Goal: Information Seeking & Learning: Understand process/instructions

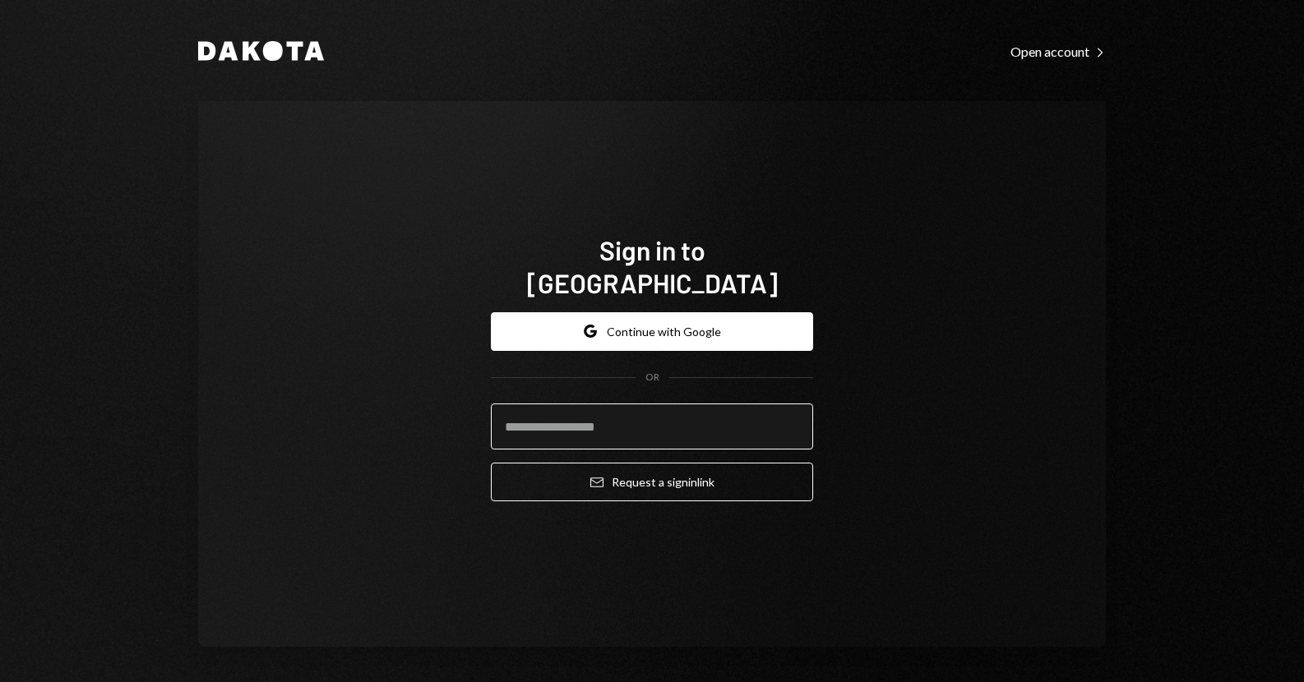
click at [593, 405] on input "email" at bounding box center [652, 427] width 322 height 46
type input "**********"
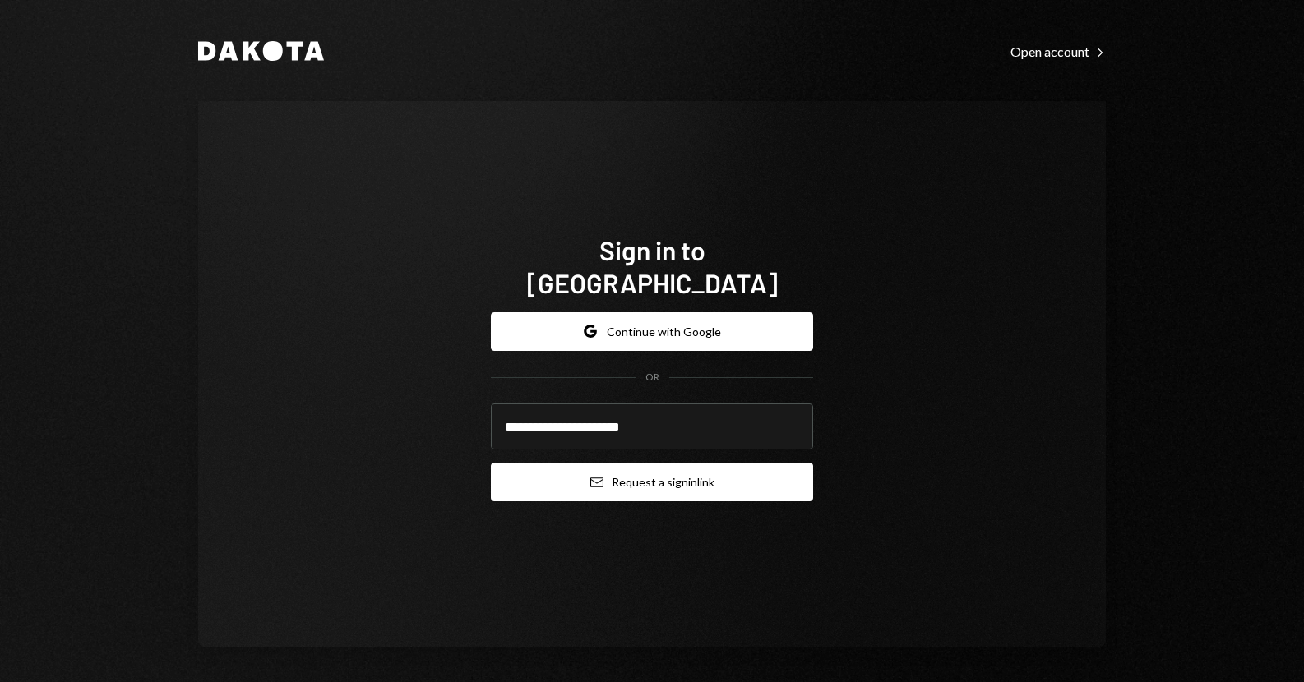
click at [608, 463] on button "Email Request a sign in link" at bounding box center [652, 482] width 322 height 39
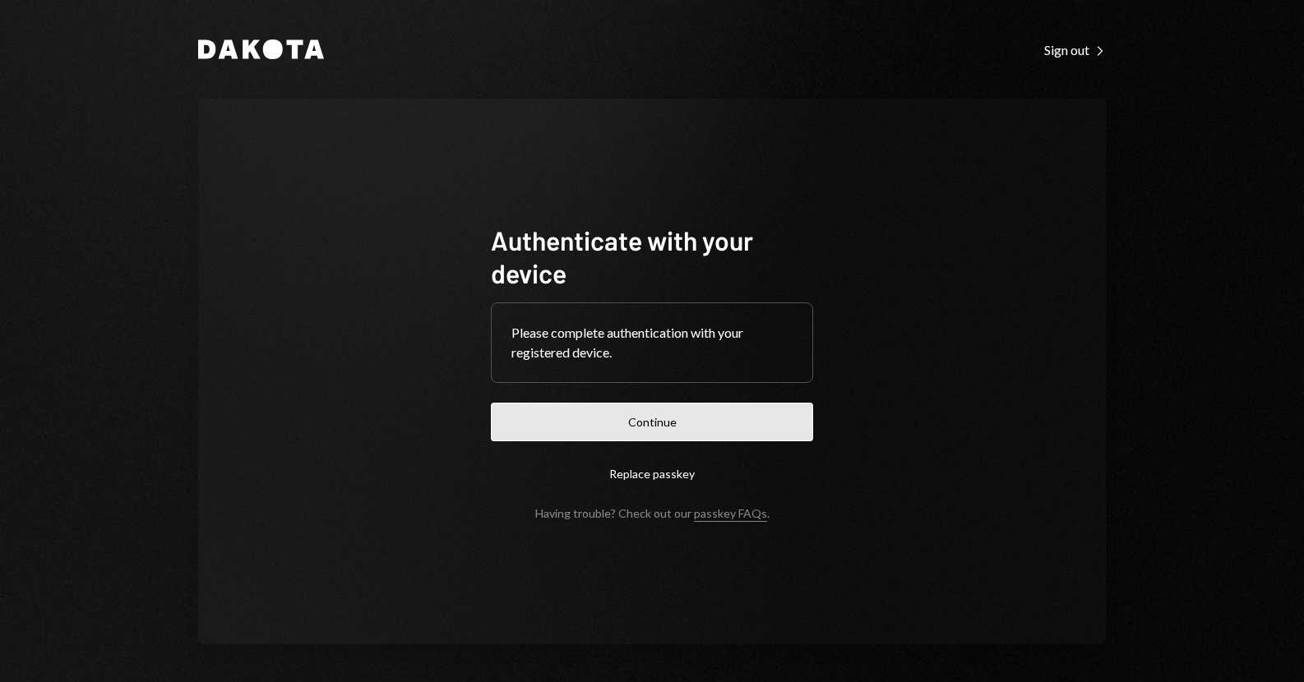
click at [604, 409] on button "Continue" at bounding box center [652, 422] width 322 height 39
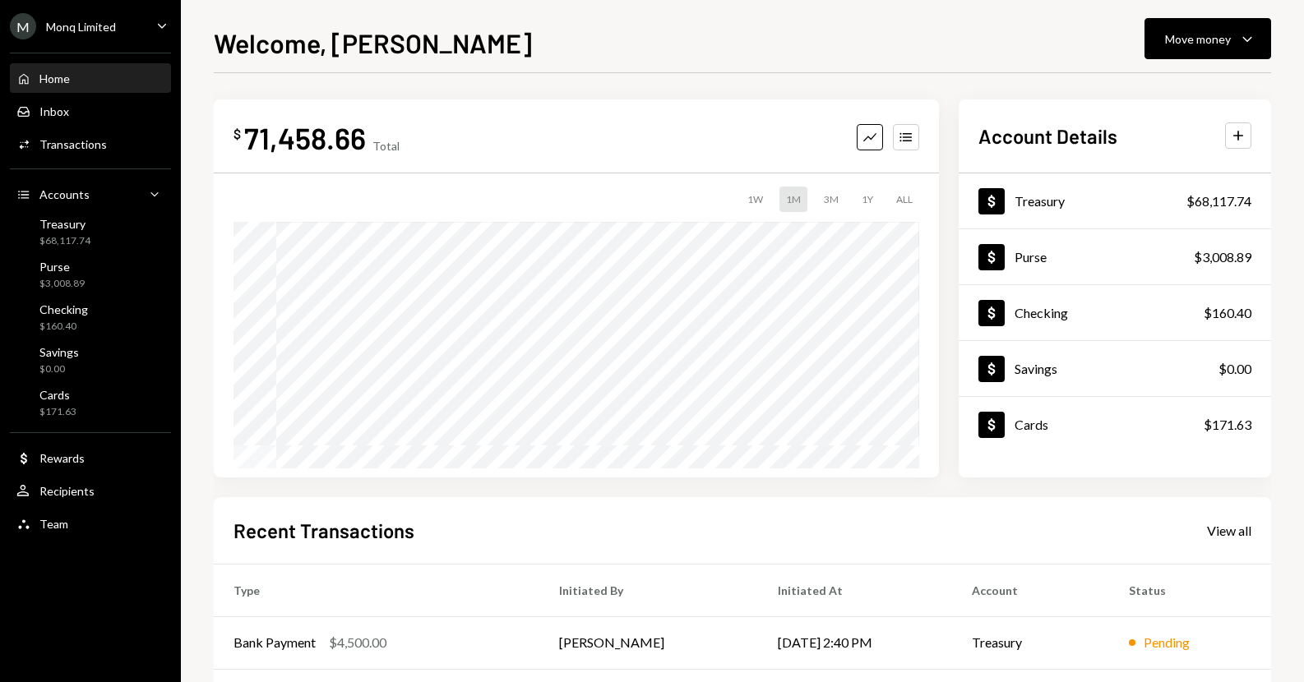
click at [201, 154] on div "Welcome, [PERSON_NAME] Move money Caret Down $ 71,458.66 Total Graph Accounts 1…" at bounding box center [742, 341] width 1123 height 682
click at [1051, 206] on div "Treasury" at bounding box center [1040, 201] width 50 height 16
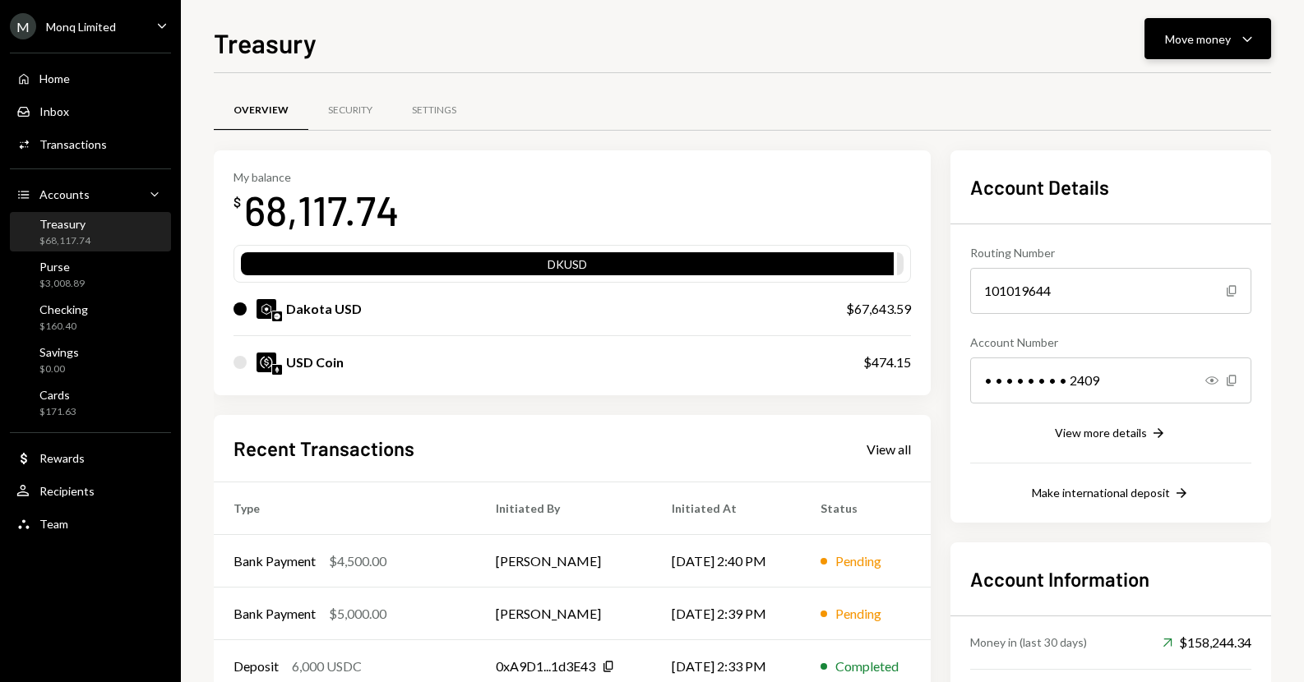
click at [1195, 34] on div "Move money" at bounding box center [1198, 38] width 66 height 17
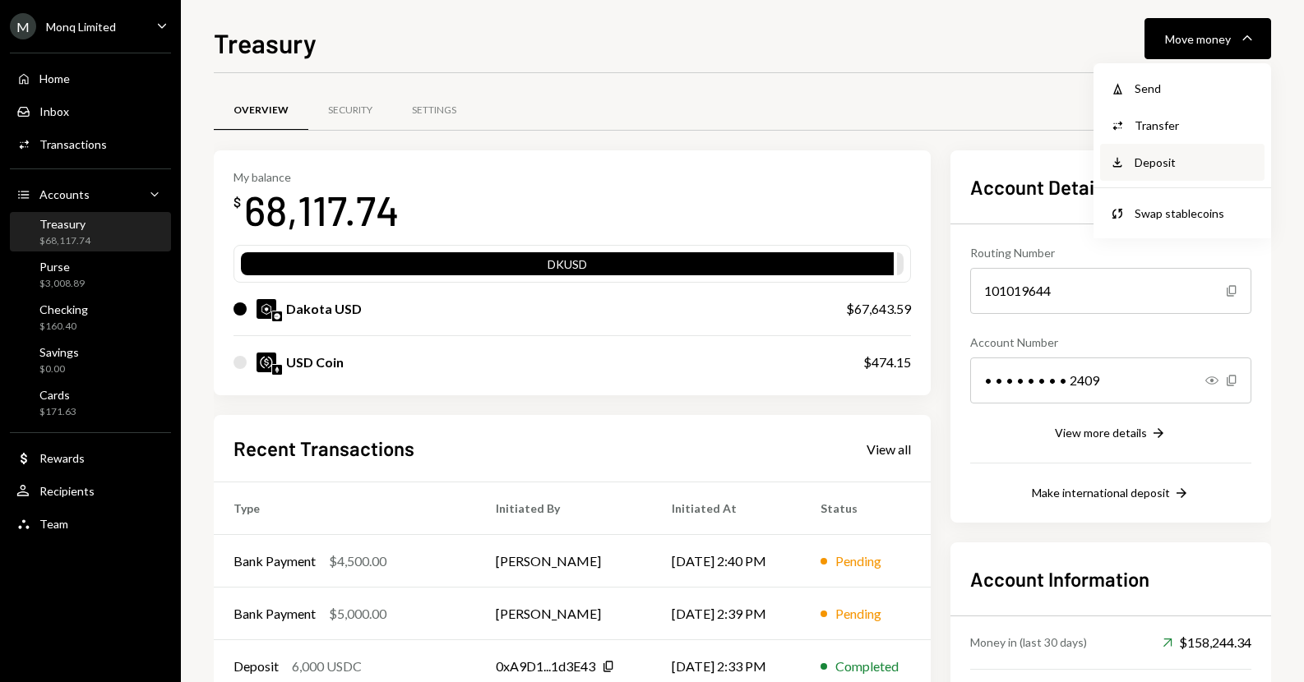
click at [1159, 170] on div "Deposit" at bounding box center [1195, 162] width 120 height 17
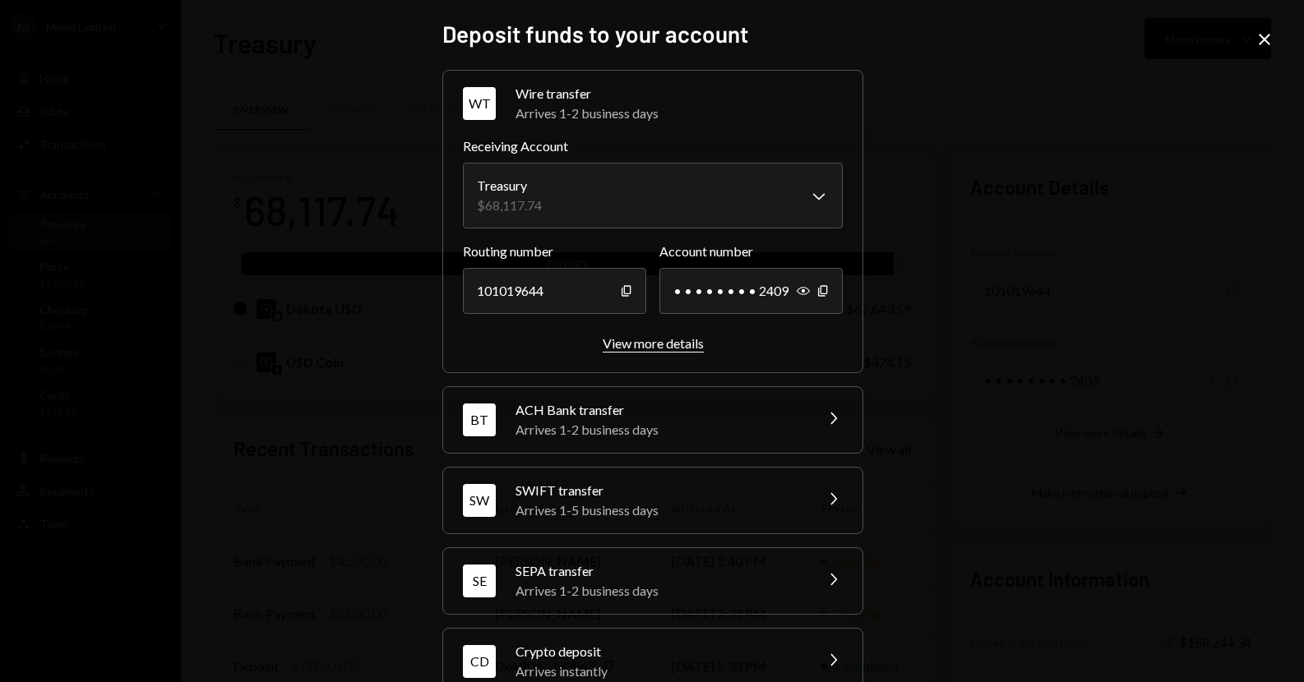
click at [661, 342] on div "View more details" at bounding box center [653, 343] width 101 height 16
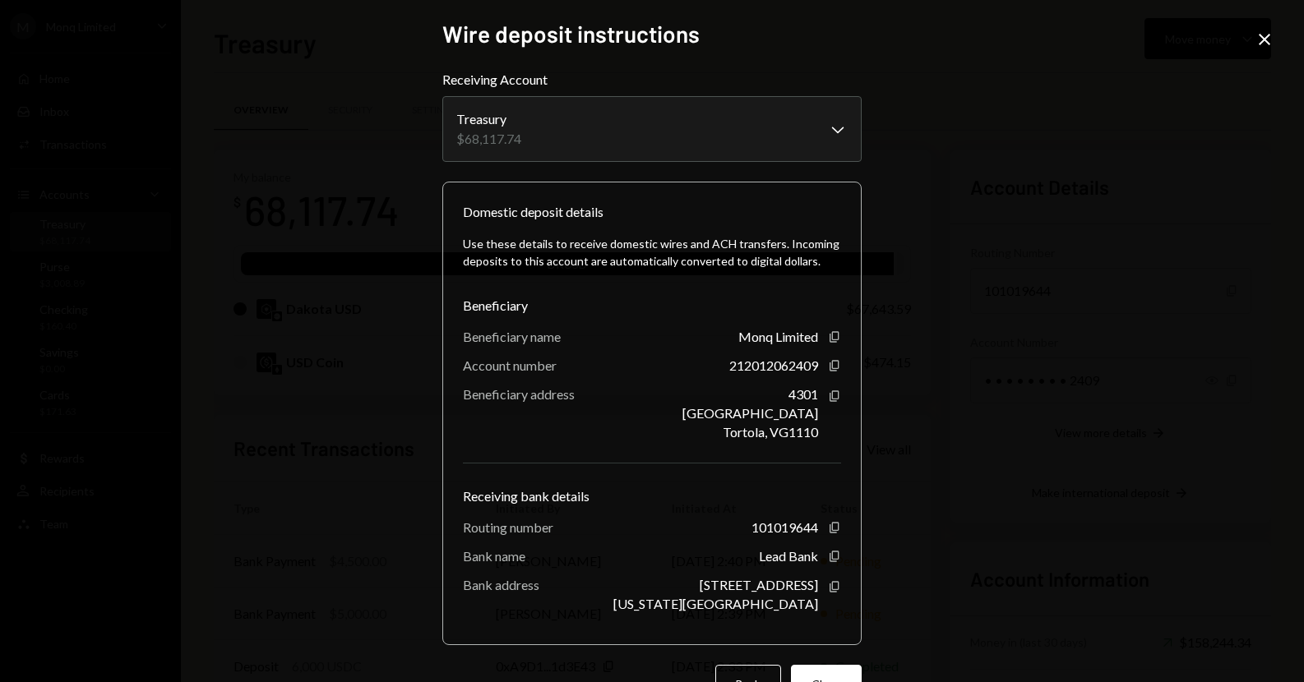
click at [738, 362] on div "212012062409" at bounding box center [773, 366] width 89 height 16
copy div "212012062409"
click at [830, 528] on icon "Copy" at bounding box center [834, 527] width 13 height 13
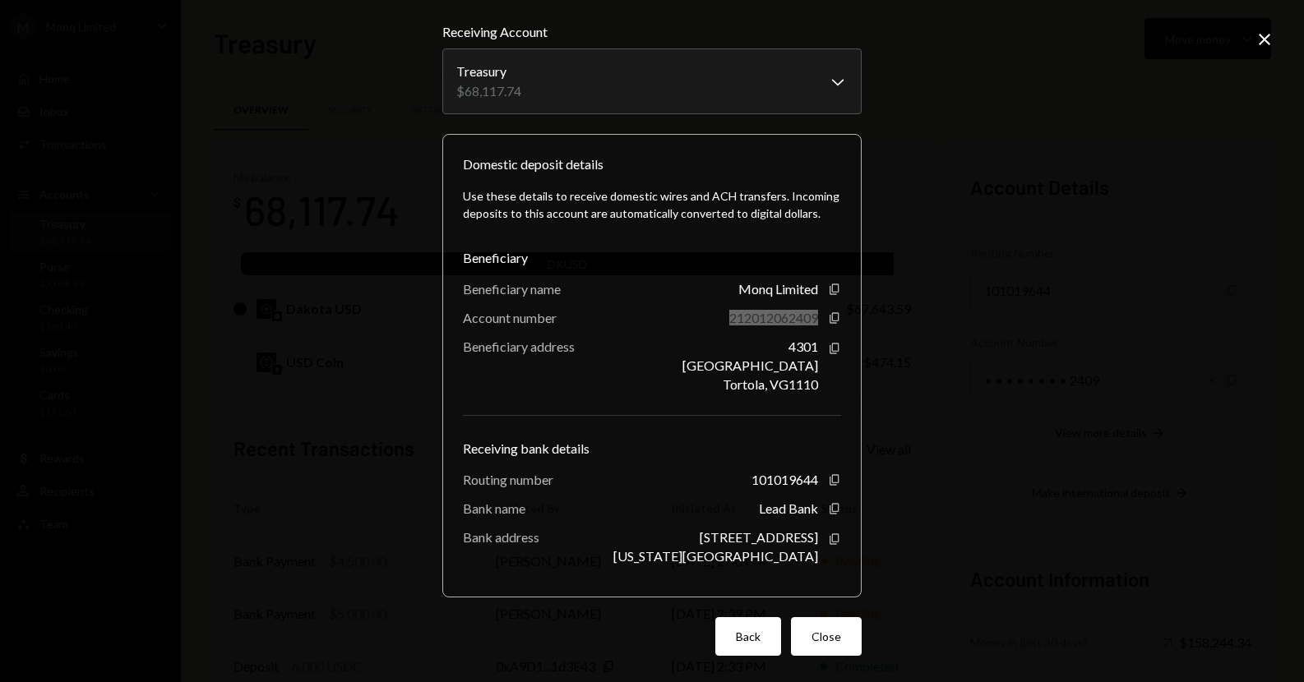
click at [743, 626] on button "Back" at bounding box center [748, 636] width 66 height 39
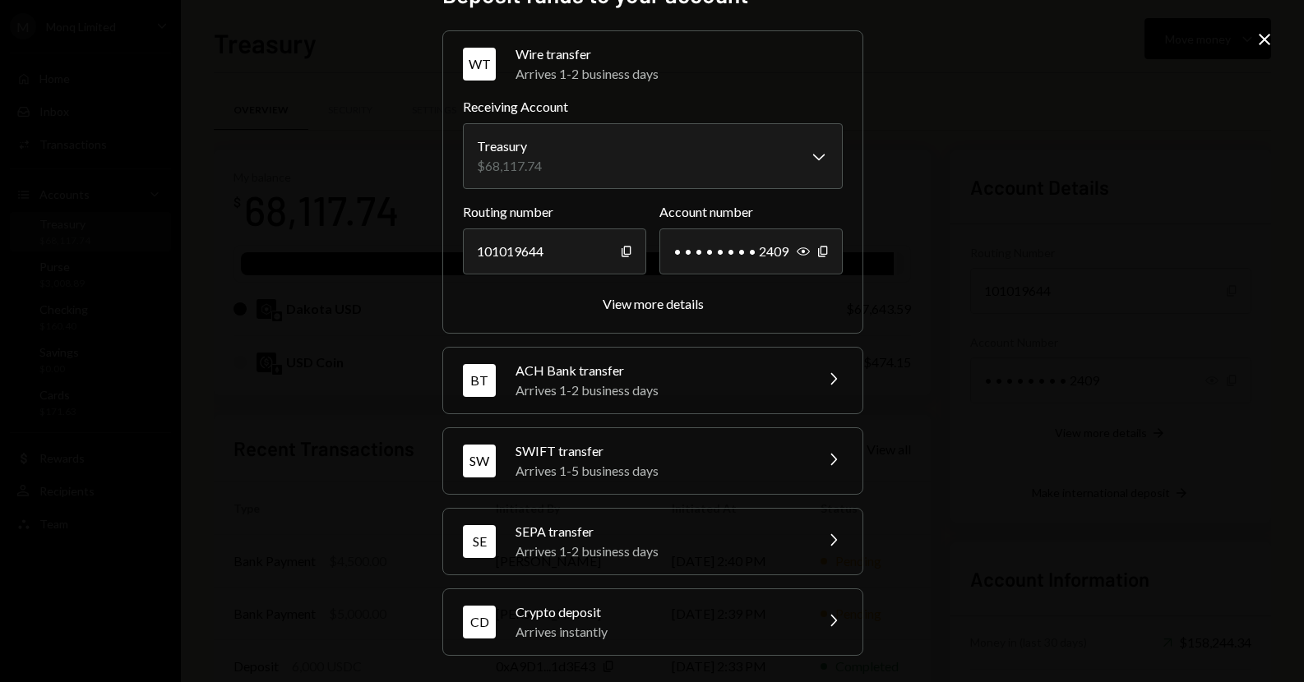
click at [707, 461] on div "Arrives 1-5 business days" at bounding box center [660, 471] width 288 height 20
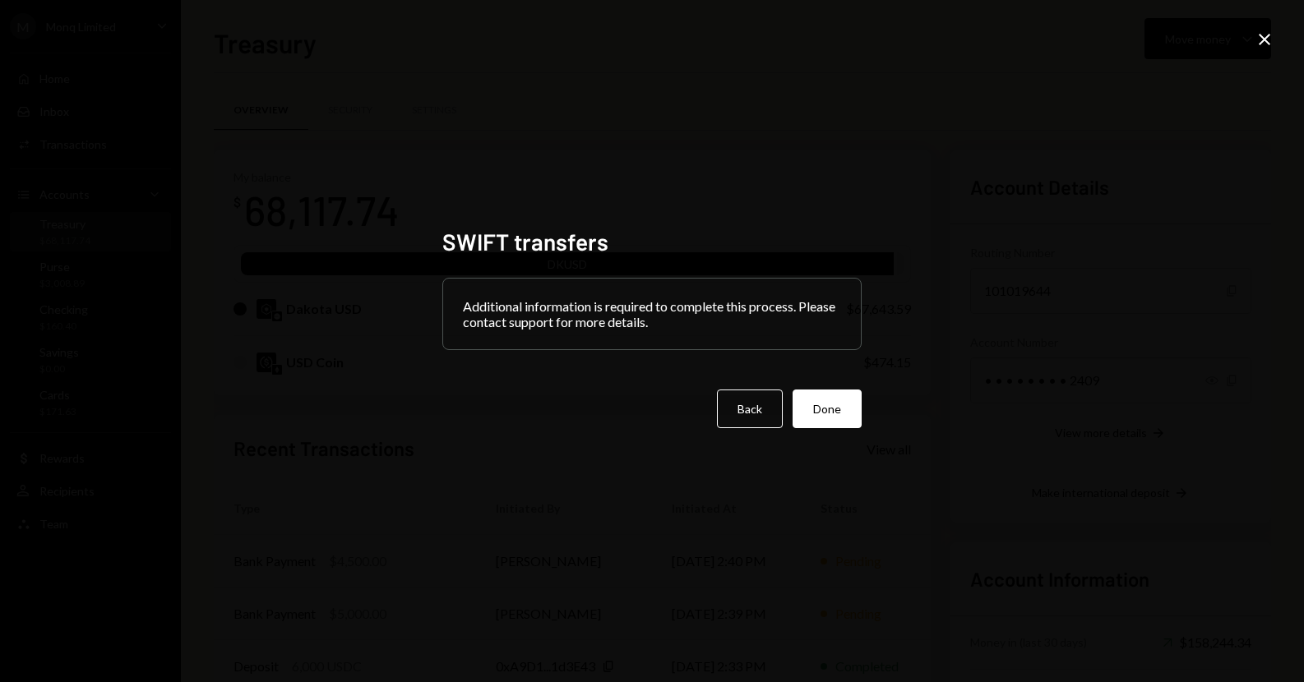
scroll to position [0, 0]
click at [757, 411] on button "Back" at bounding box center [750, 409] width 66 height 39
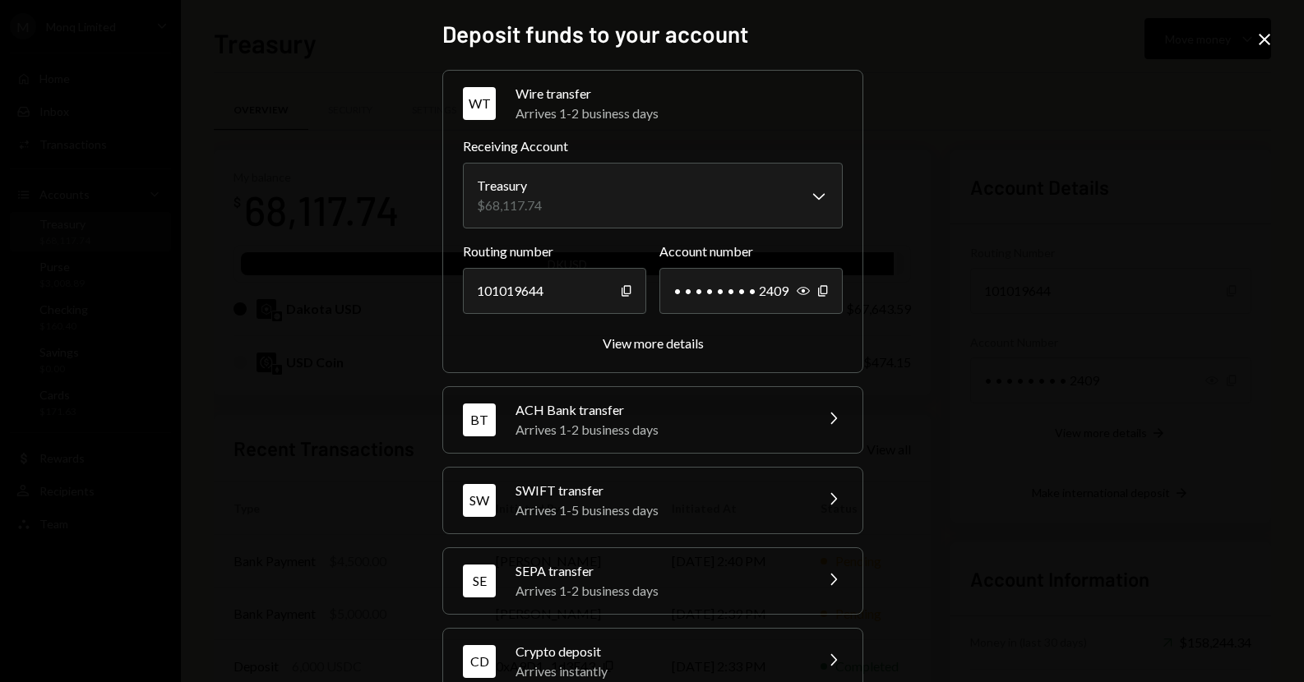
click at [753, 406] on div "ACH Bank transfer" at bounding box center [660, 410] width 288 height 20
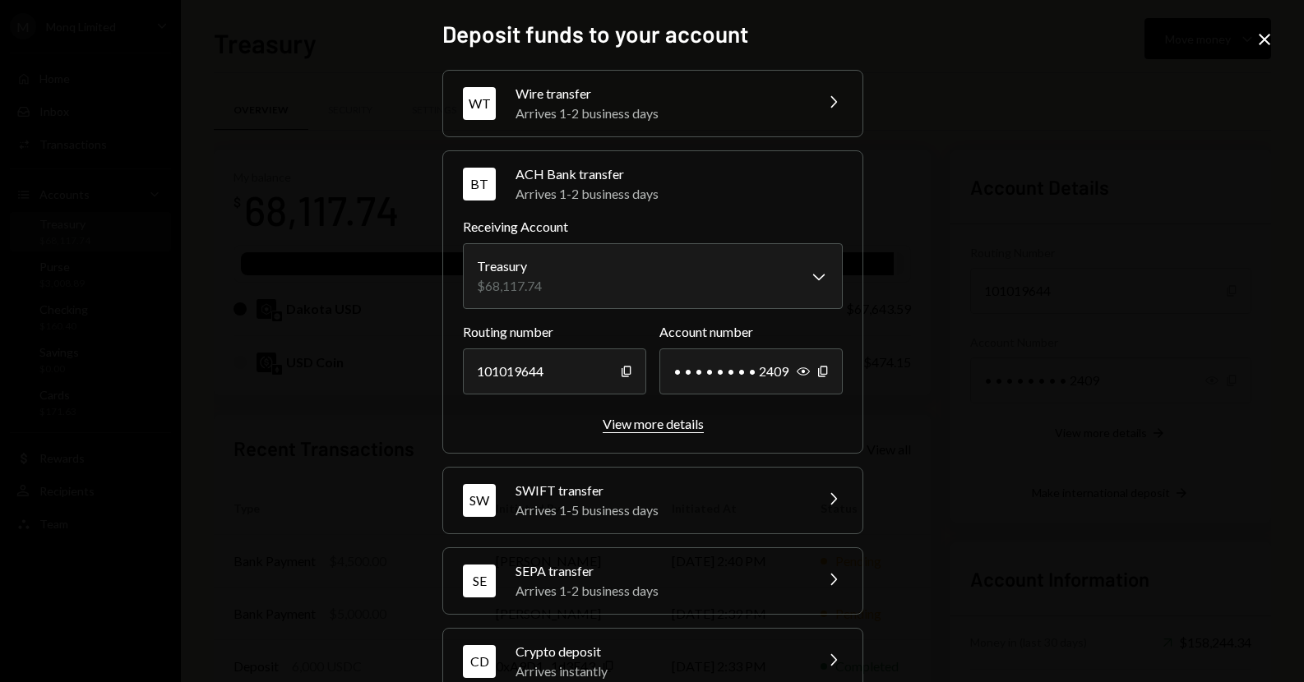
click at [681, 423] on div "View more details" at bounding box center [653, 424] width 101 height 16
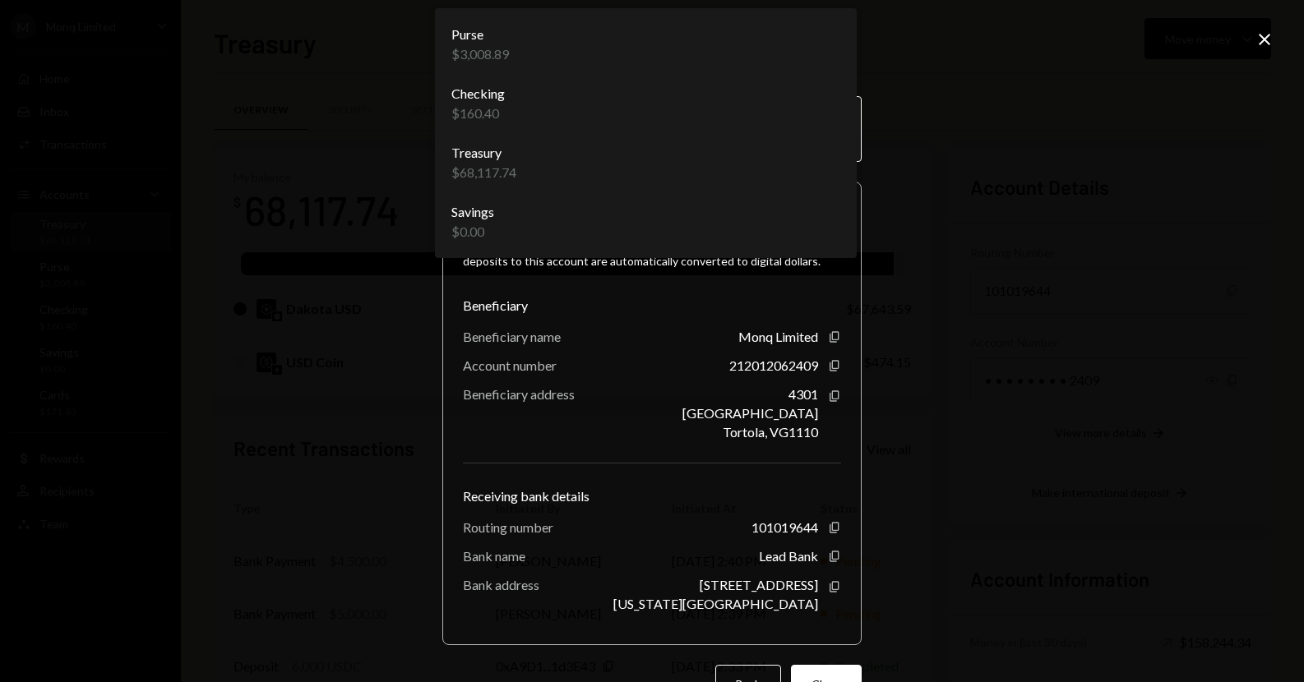
click at [768, 153] on body "M Monq Limited Caret Down Home Home Inbox Inbox Activities Transactions Account…" at bounding box center [652, 341] width 1304 height 682
click at [639, 331] on div "Beneficiary name Monq Limited Copy" at bounding box center [652, 337] width 378 height 16
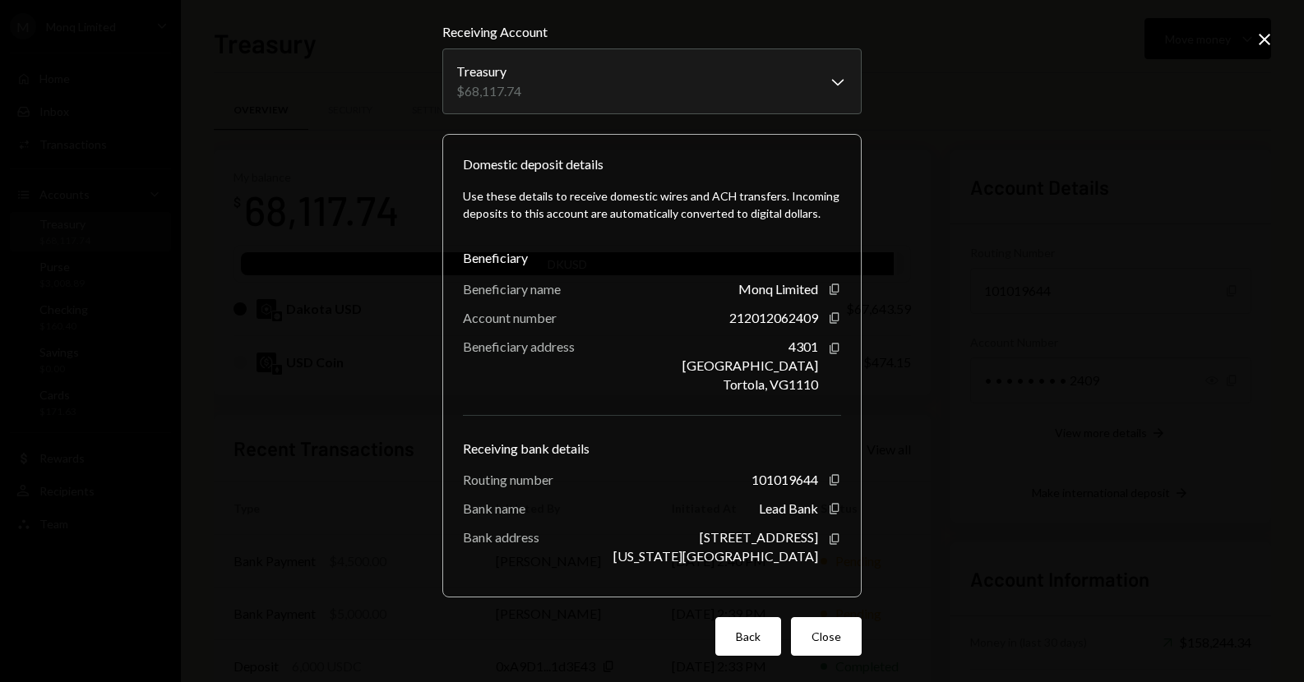
click at [742, 627] on button "Back" at bounding box center [748, 636] width 66 height 39
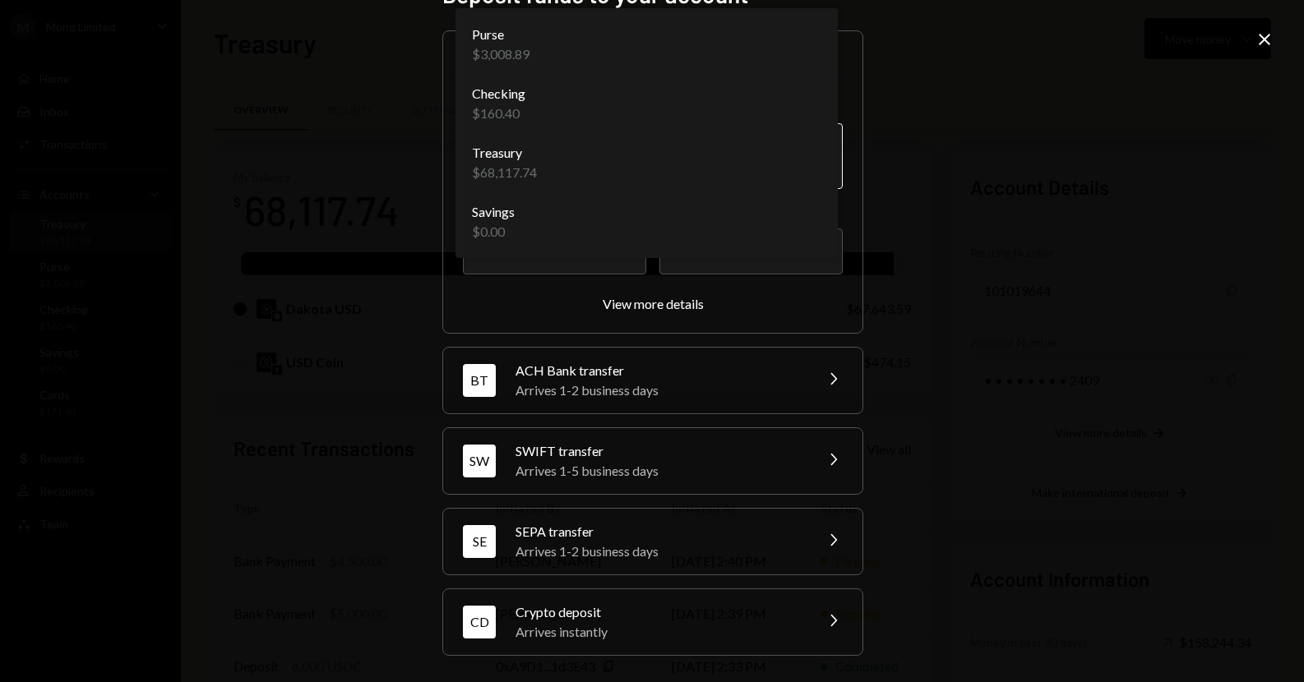
click at [789, 177] on body "M Monq Limited Caret Down Home Home Inbox Inbox Activities Transactions Account…" at bounding box center [652, 341] width 1304 height 682
click at [707, 393] on div "Arrives 1-2 business days" at bounding box center [660, 391] width 288 height 20
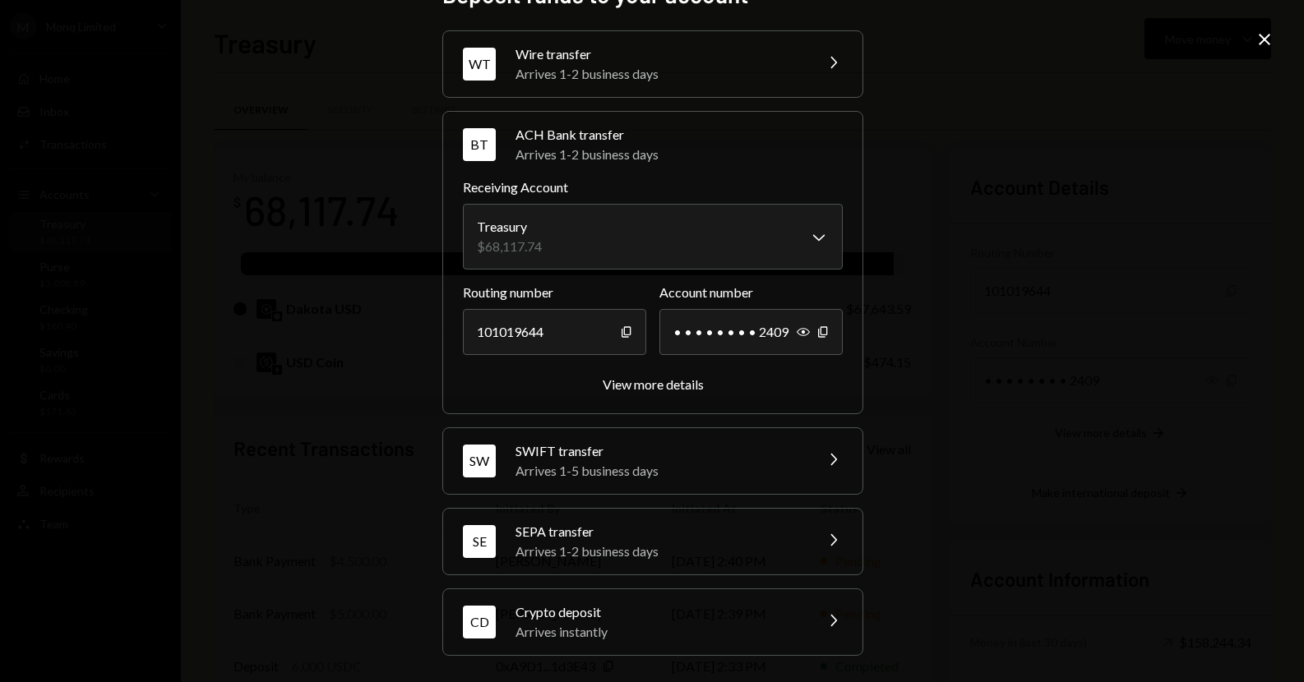
click at [714, 78] on div "Arrives 1-2 business days" at bounding box center [660, 74] width 288 height 20
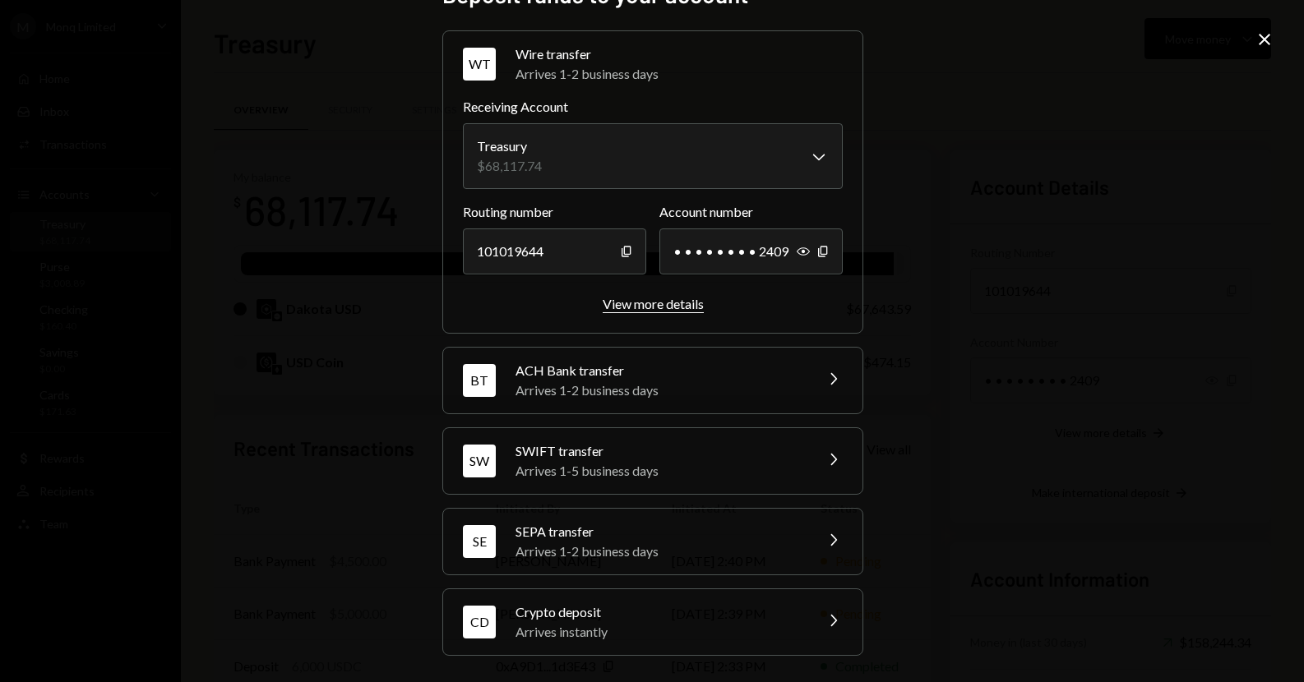
click at [657, 305] on div "View more details" at bounding box center [653, 304] width 101 height 16
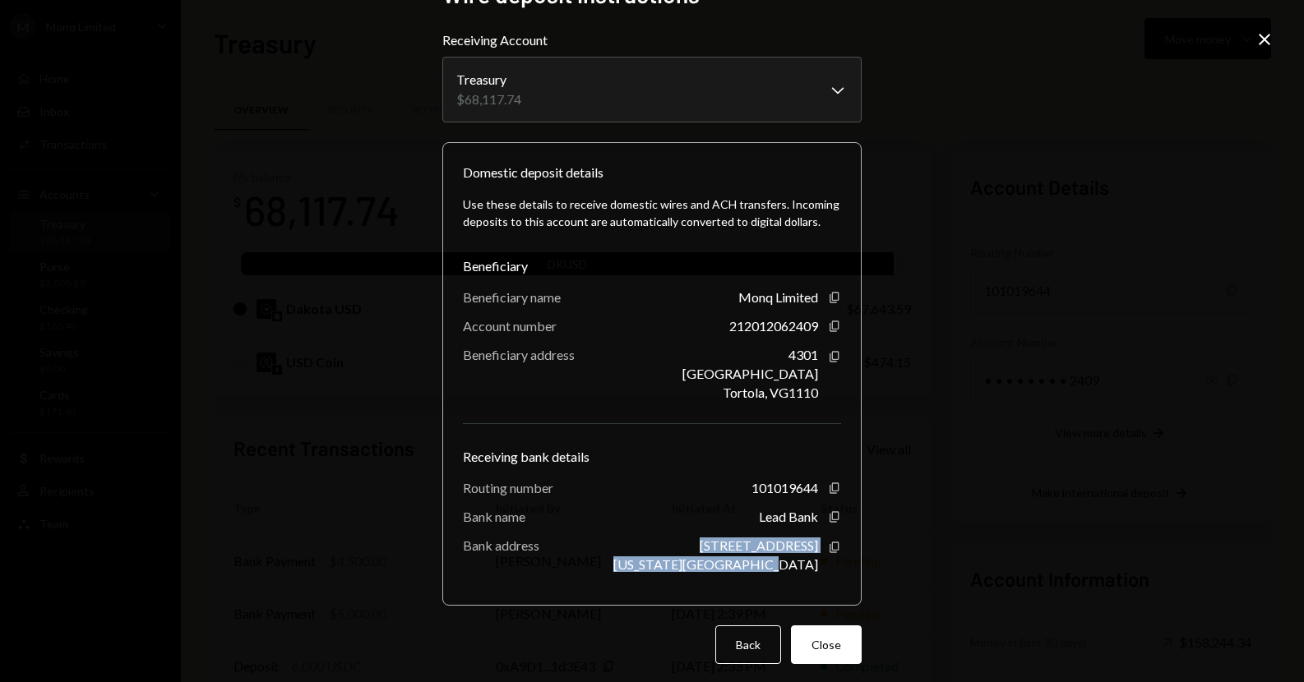
drag, startPoint x: 736, startPoint y: 545, endPoint x: 810, endPoint y: 563, distance: 76.2
click at [810, 563] on div "[STREET_ADDRESS][US_STATE]" at bounding box center [715, 555] width 205 height 35
copy div "[STREET_ADDRESS][US_STATE]"
click at [819, 524] on div "Lead Bank Copy" at bounding box center [800, 517] width 82 height 16
click at [830, 520] on icon "button" at bounding box center [834, 516] width 9 height 11
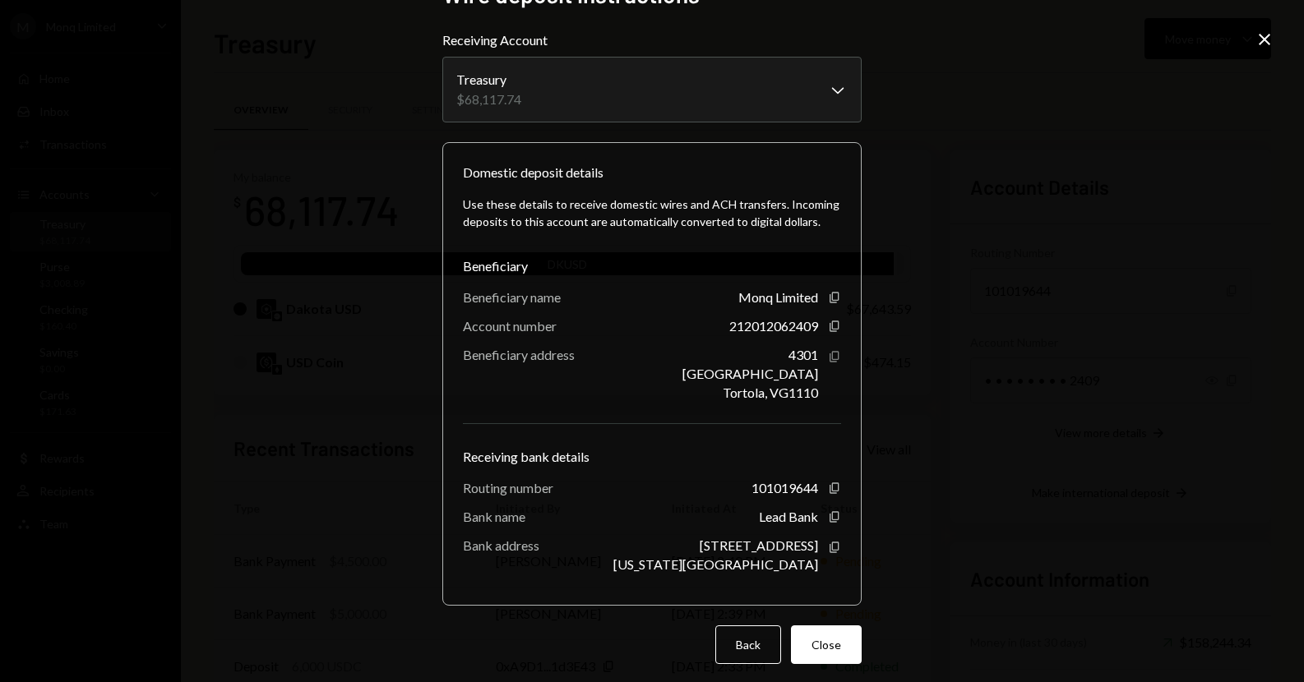
click at [828, 355] on icon "Copy" at bounding box center [834, 356] width 13 height 13
click at [992, 81] on div "**********" at bounding box center [652, 341] width 1304 height 682
click at [803, 635] on button "Close" at bounding box center [826, 645] width 71 height 39
